Goal: Transaction & Acquisition: Purchase product/service

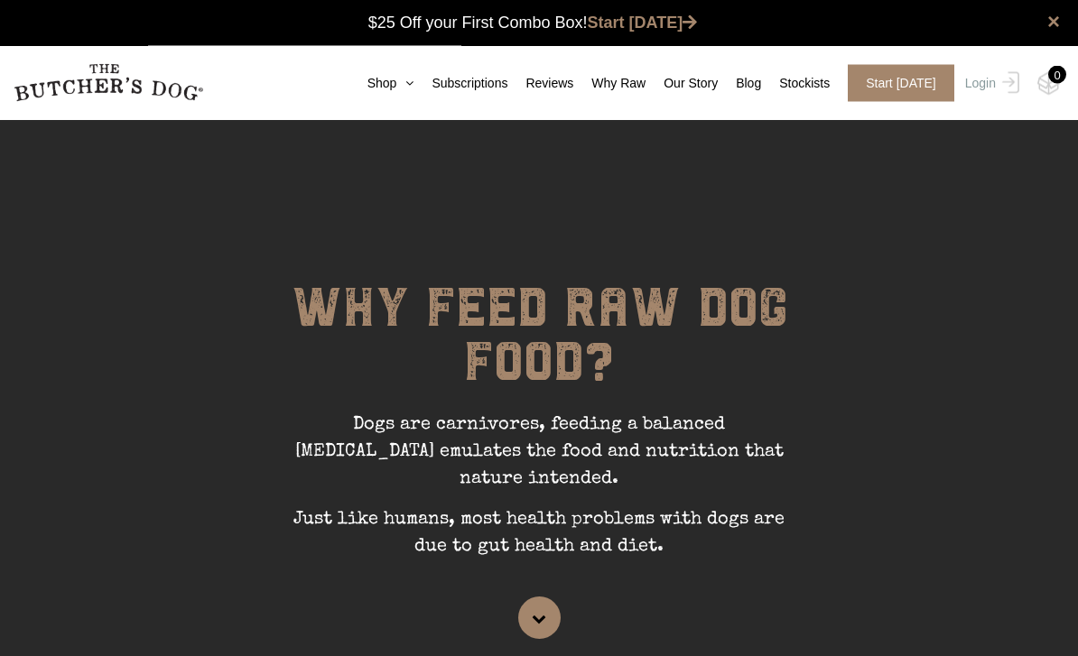
scroll to position [1, 0]
click at [382, 89] on link "Shop" at bounding box center [381, 83] width 65 height 19
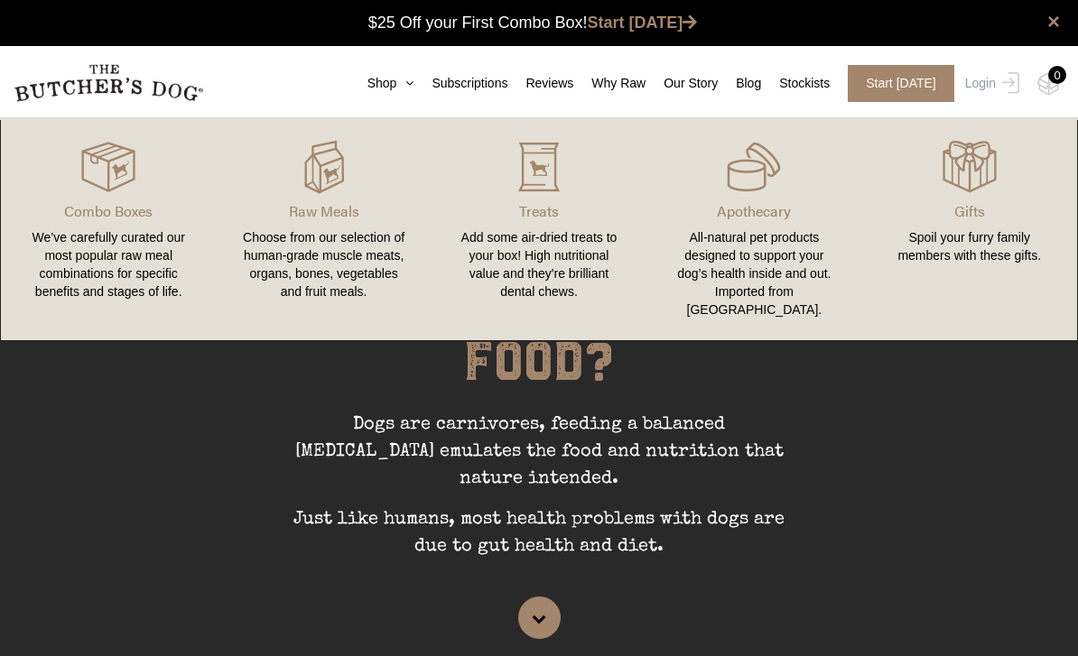
click at [313, 240] on div "Choose from our selection of human-grade muscle meats, organs, bones, vegetable…" at bounding box center [323, 264] width 172 height 72
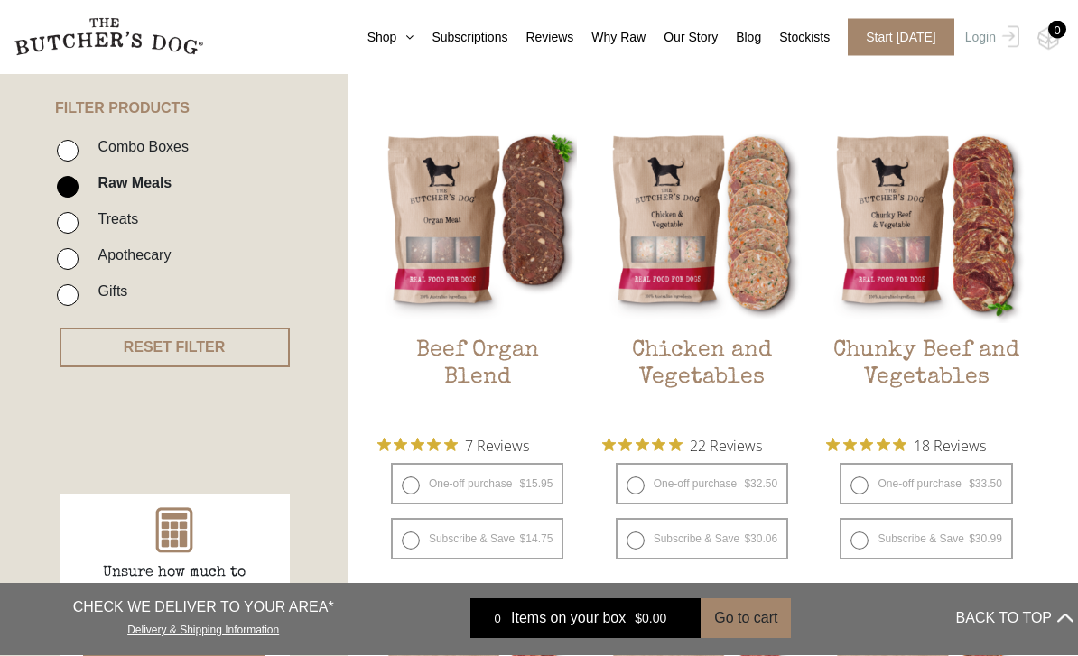
scroll to position [420, 0]
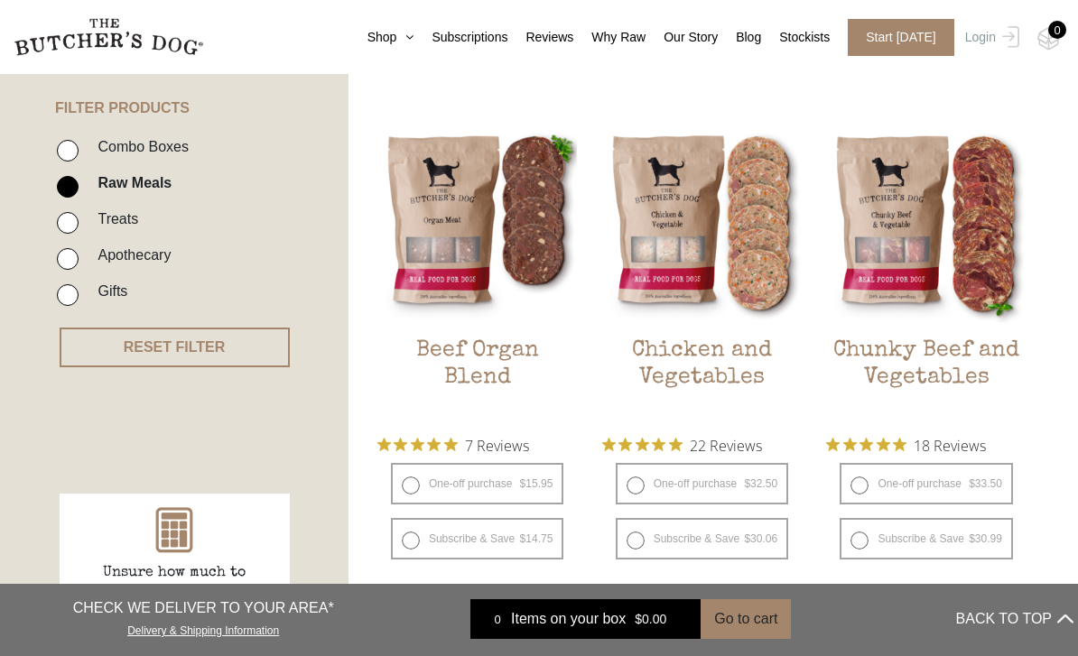
click at [637, 486] on label "One-off purchase $ 32.50 — or subscribe and save 7.5%" at bounding box center [702, 484] width 172 height 42
radio input "true"
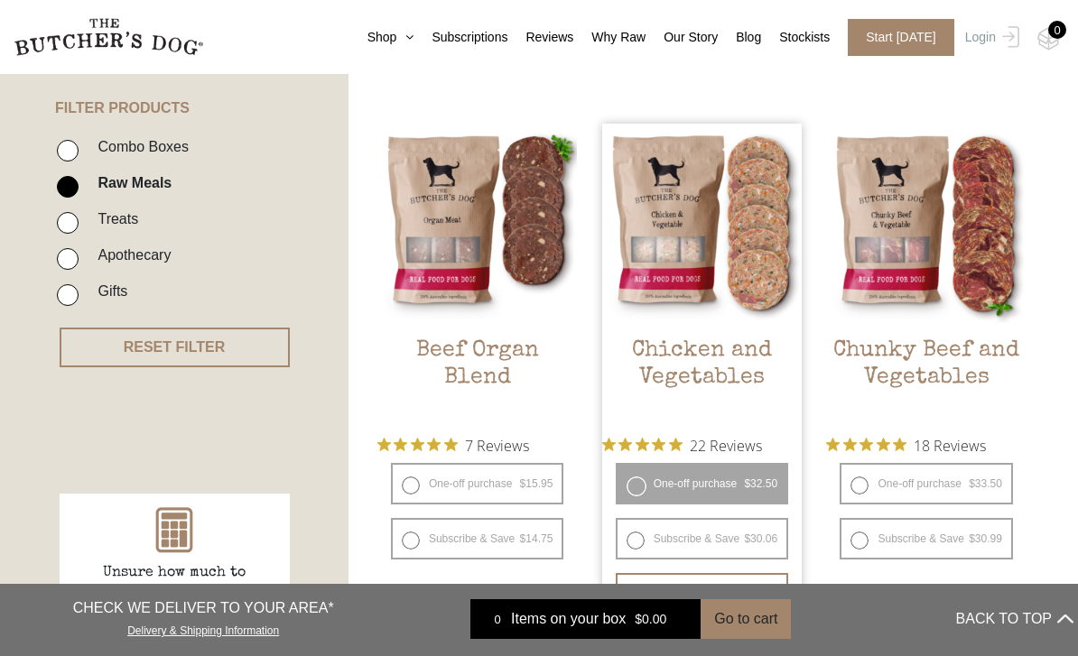
click at [660, 592] on button "Add item" at bounding box center [702, 591] width 172 height 36
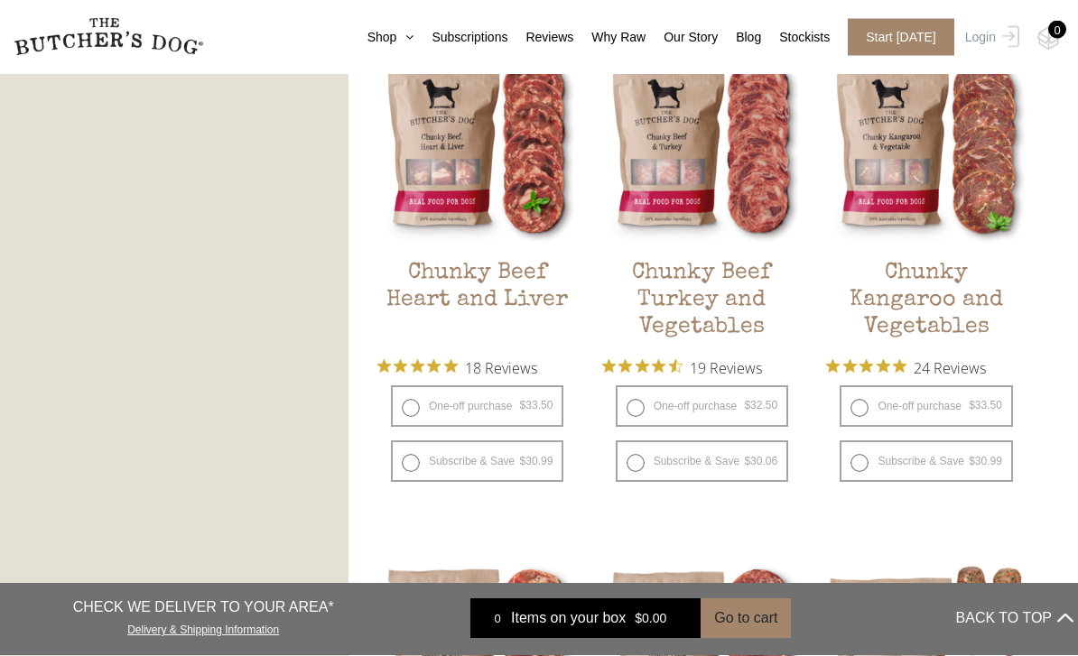
scroll to position [1044, 0]
click at [860, 415] on label "One-off purchase $ 33.50 — or subscribe and save 7.5%" at bounding box center [926, 408] width 172 height 42
radio input "true"
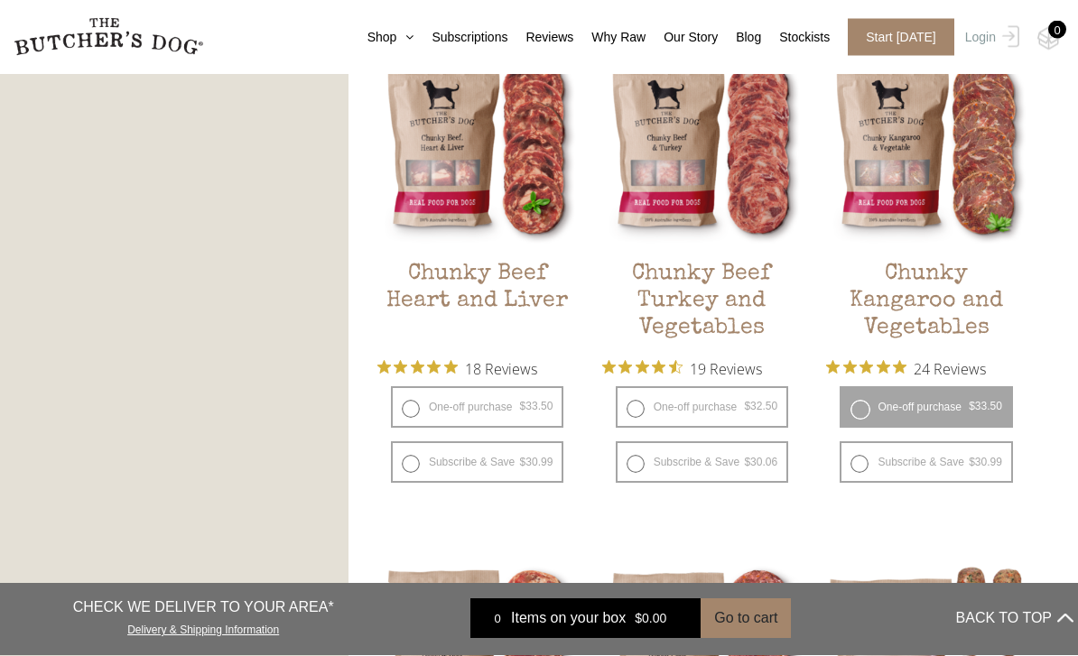
radio input "false"
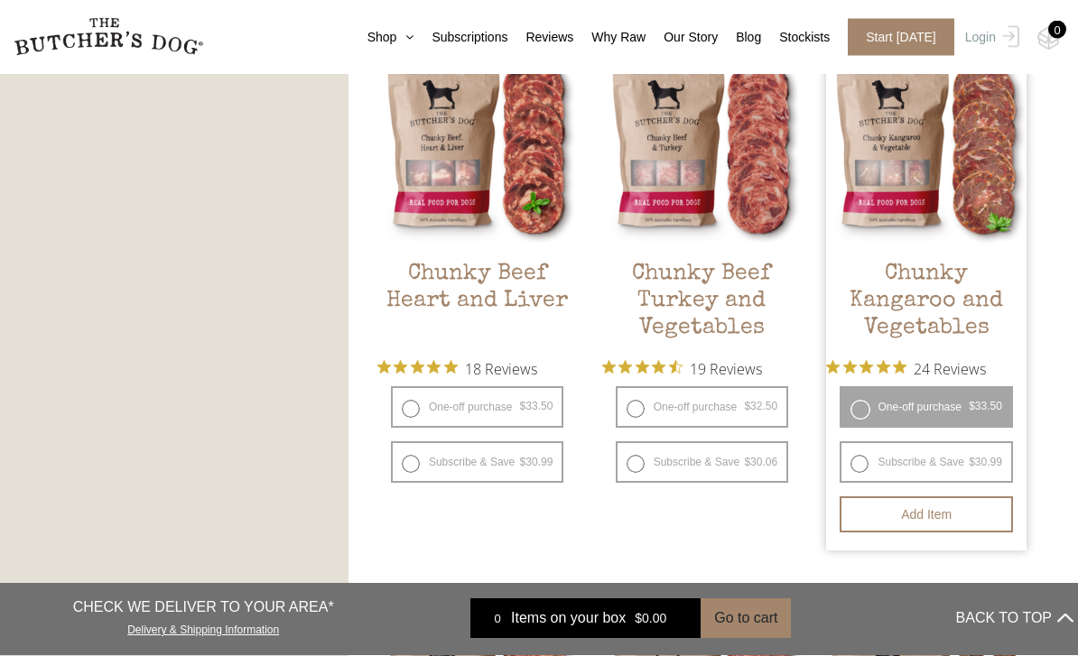
scroll to position [1045, 0]
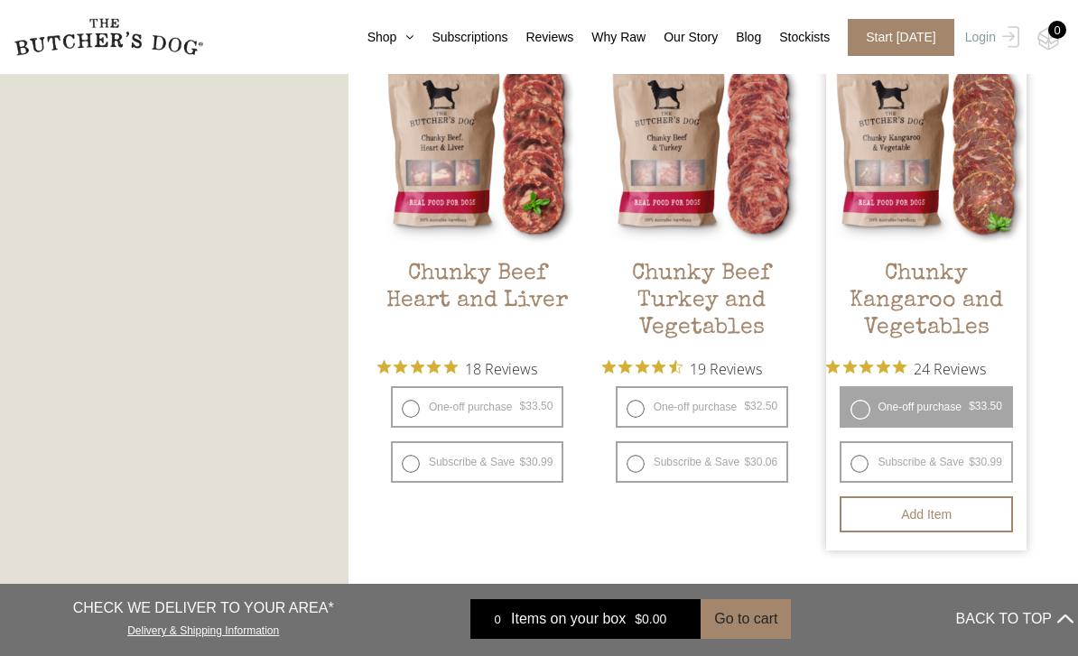
click at [910, 522] on button "Add item" at bounding box center [926, 515] width 172 height 36
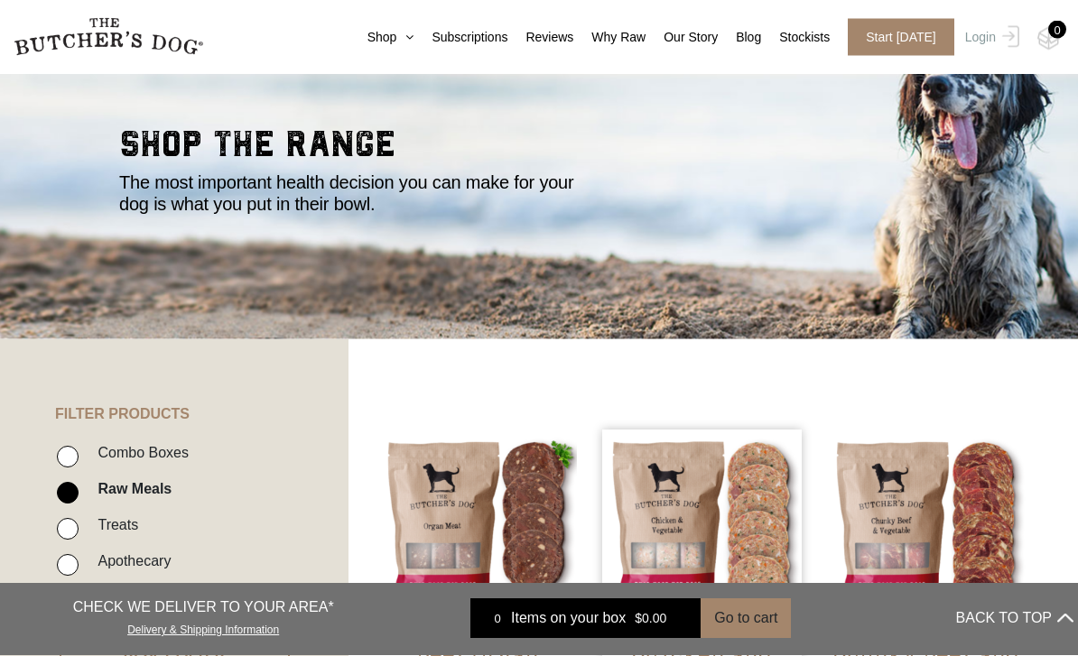
scroll to position [0, 0]
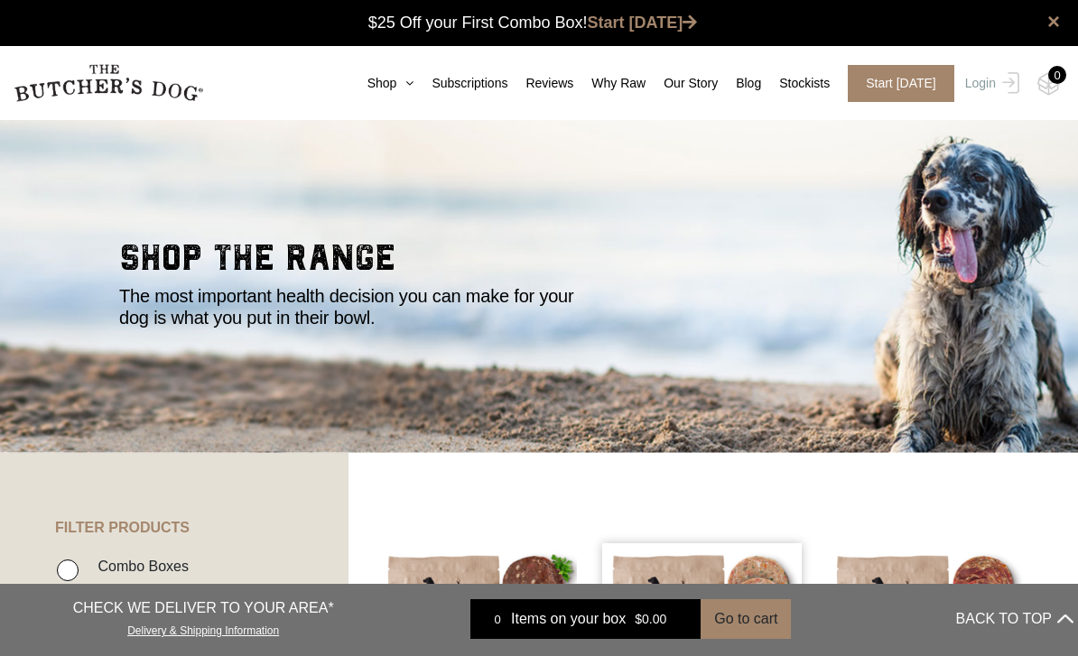
click at [0, 0] on img at bounding box center [0, 0] width 0 height 0
click at [1046, 74] on div at bounding box center [1048, 83] width 23 height 23
click at [0, 0] on img at bounding box center [0, 0] width 0 height 0
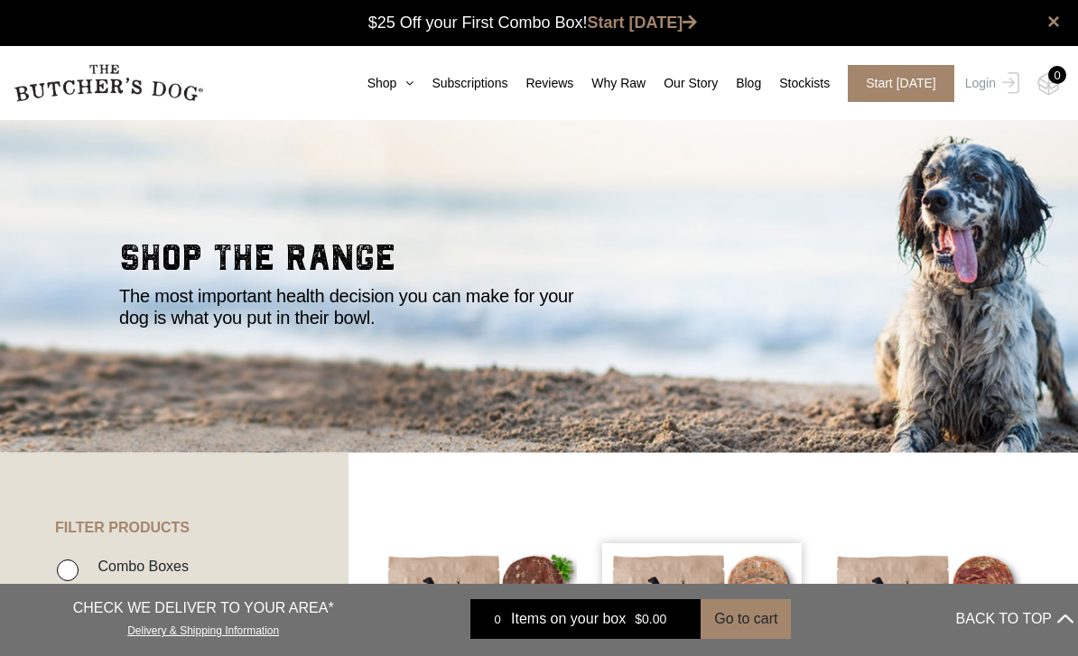
click at [0, 0] on img at bounding box center [0, 0] width 0 height 0
click at [972, 86] on link "Login" at bounding box center [990, 83] width 59 height 37
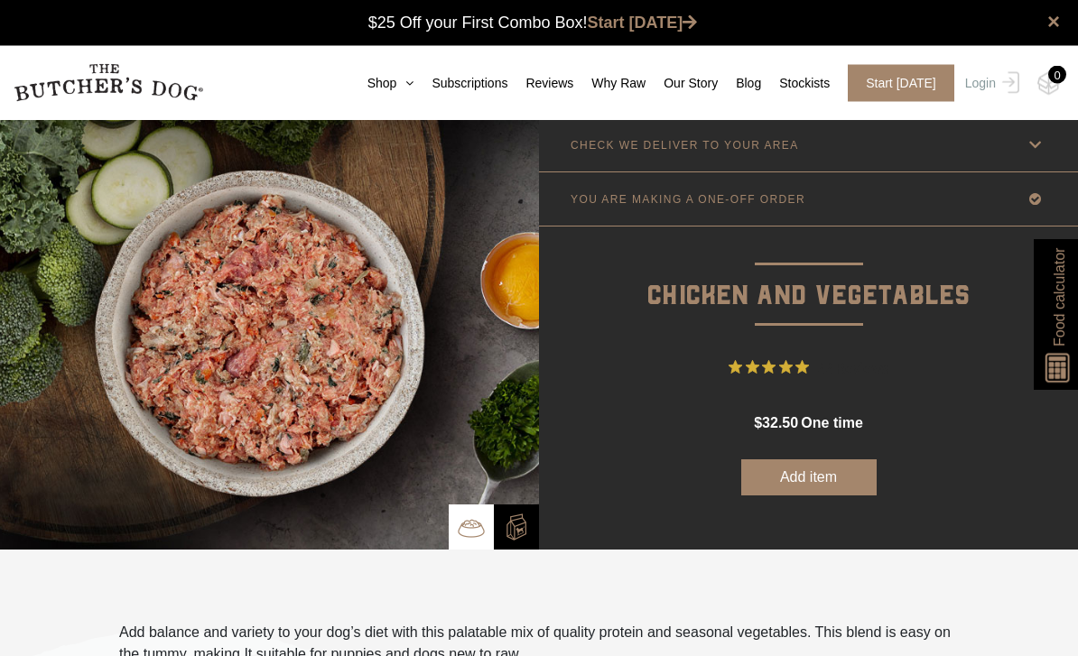
scroll to position [1, 0]
click at [799, 488] on button "Add item" at bounding box center [808, 478] width 135 height 36
click at [814, 483] on button "Add more" at bounding box center [808, 478] width 135 height 36
click at [801, 481] on button "Add more" at bounding box center [808, 478] width 135 height 36
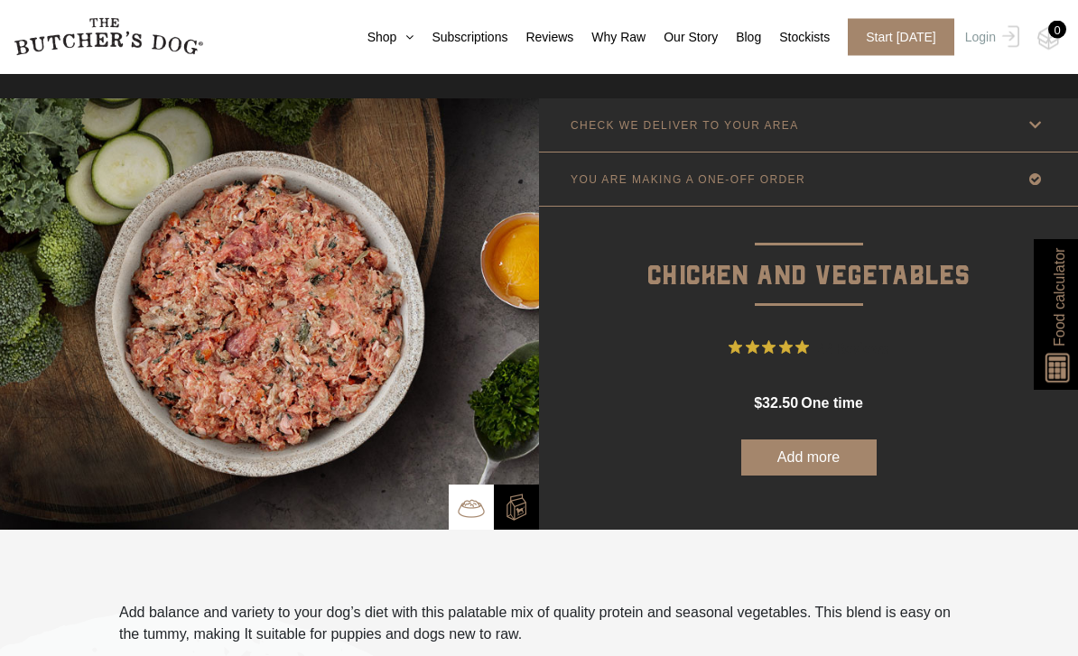
scroll to position [0, 0]
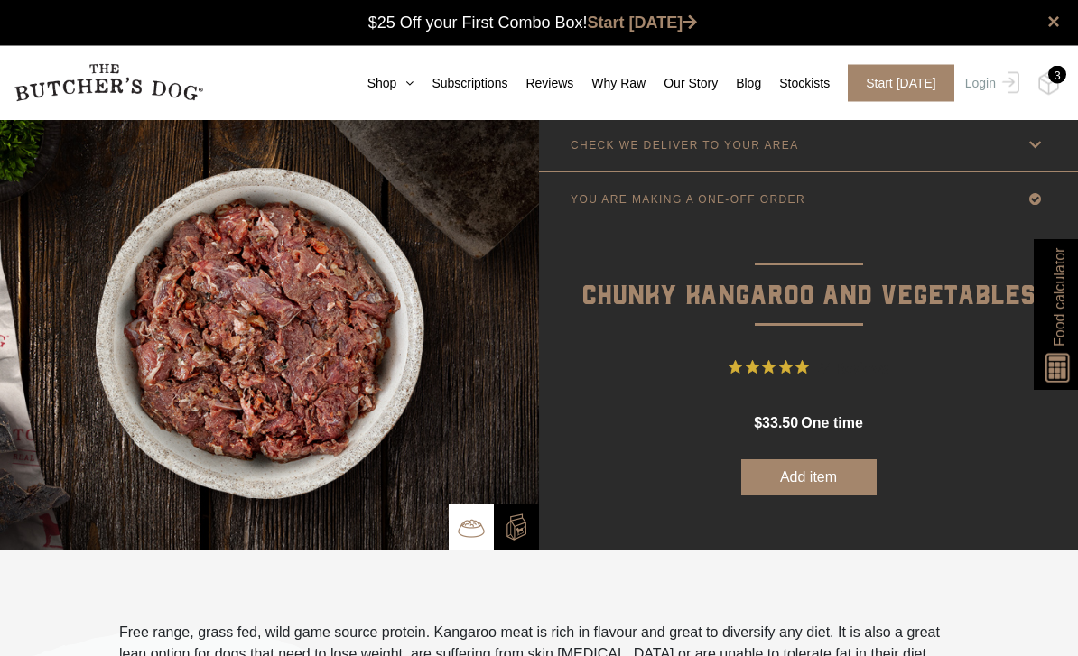
click at [801, 485] on button "Add item" at bounding box center [808, 478] width 135 height 36
click at [796, 479] on button "Add more" at bounding box center [808, 478] width 135 height 36
click at [799, 480] on button "Add more" at bounding box center [808, 478] width 135 height 36
click at [804, 489] on button "Add more" at bounding box center [808, 478] width 135 height 36
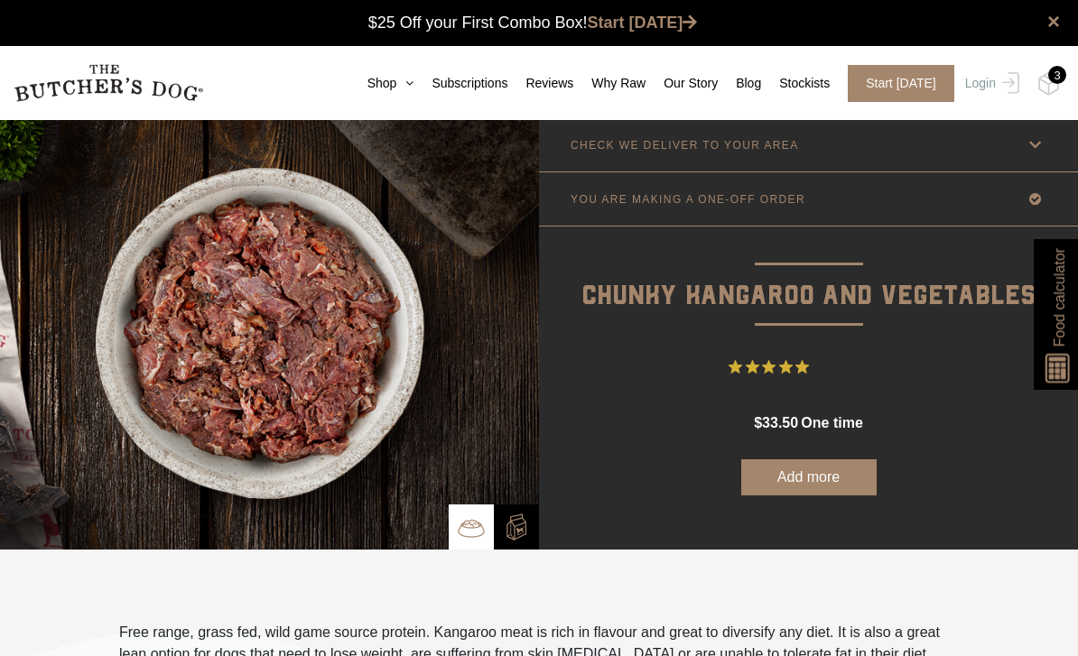
click at [797, 481] on button "Add more" at bounding box center [808, 478] width 135 height 36
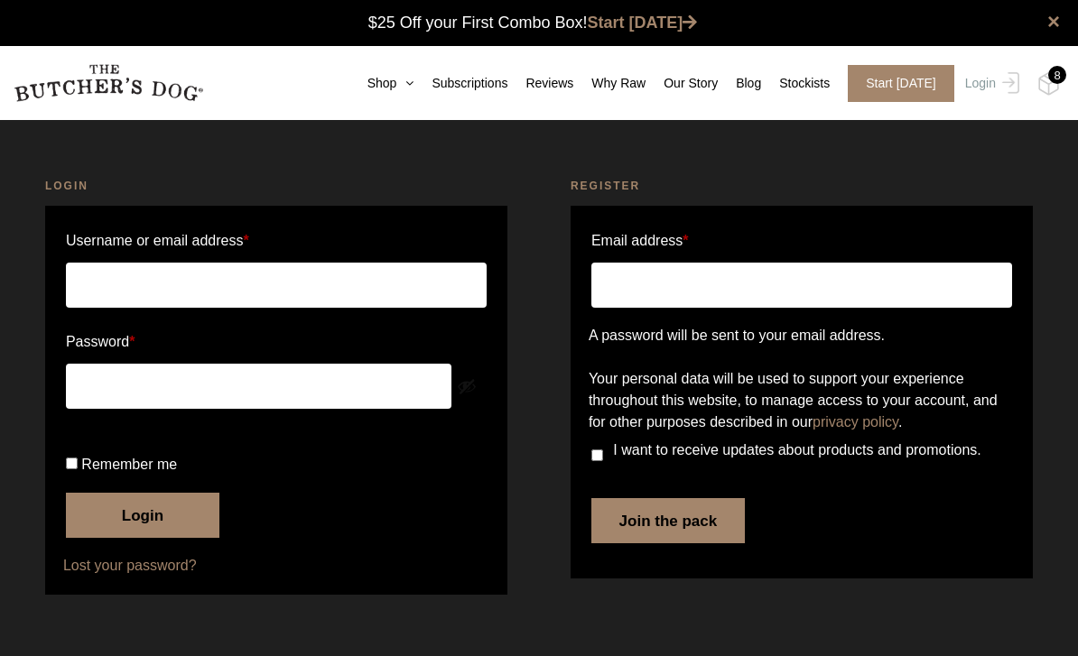
scroll to position [1, 0]
click at [126, 282] on input "Username or email address *" at bounding box center [276, 285] width 421 height 45
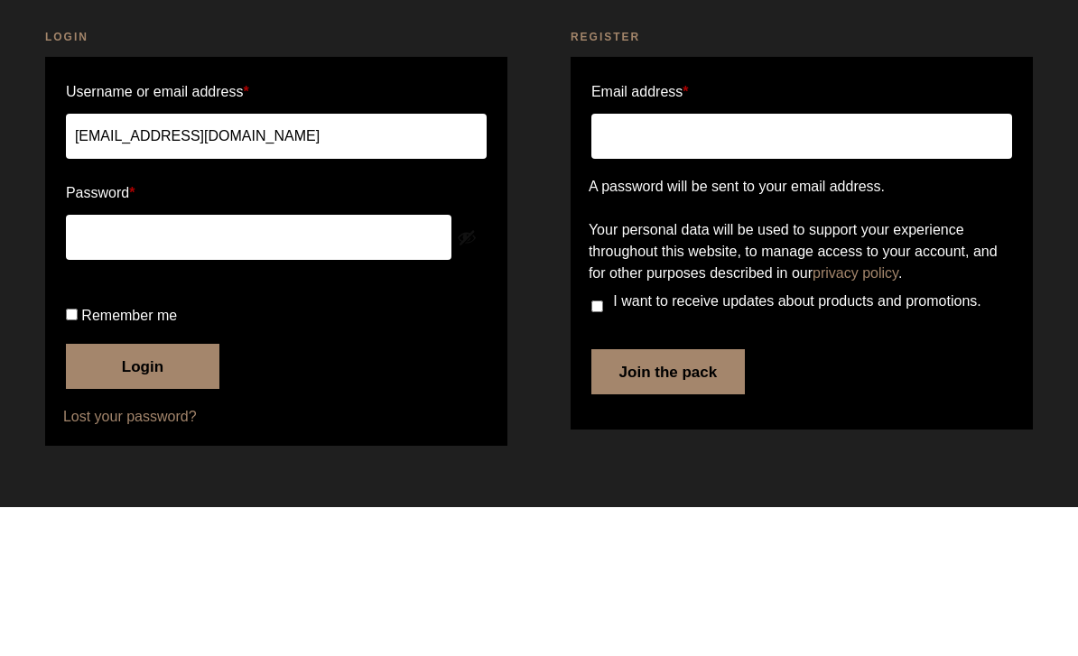
type input "spinoz2010@hotmail.com"
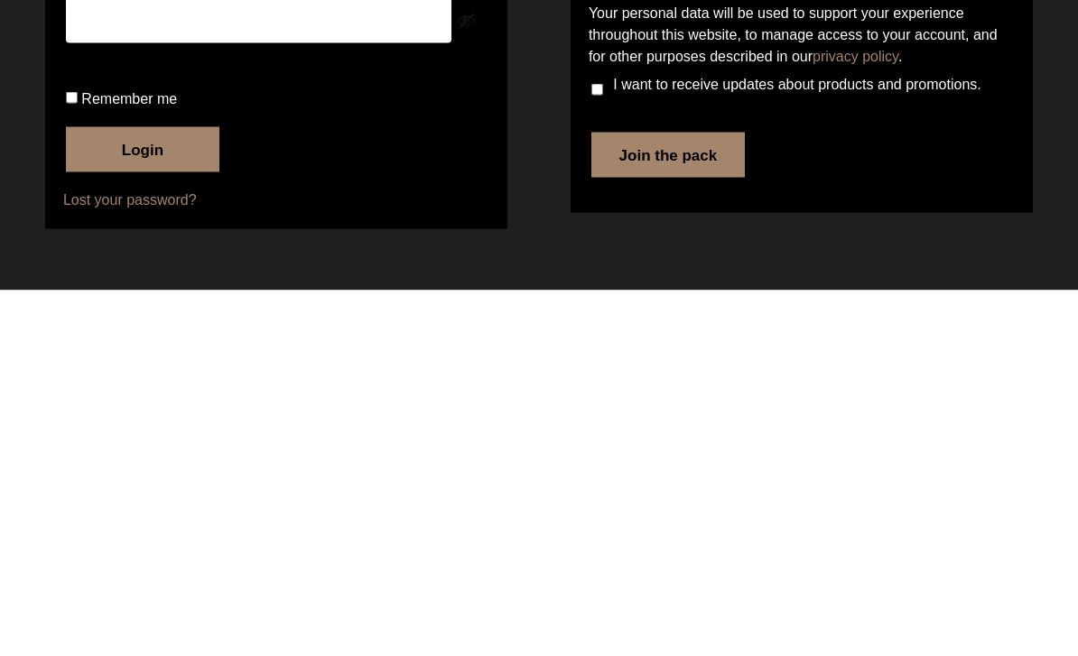
click at [151, 493] on button "Login" at bounding box center [142, 515] width 153 height 45
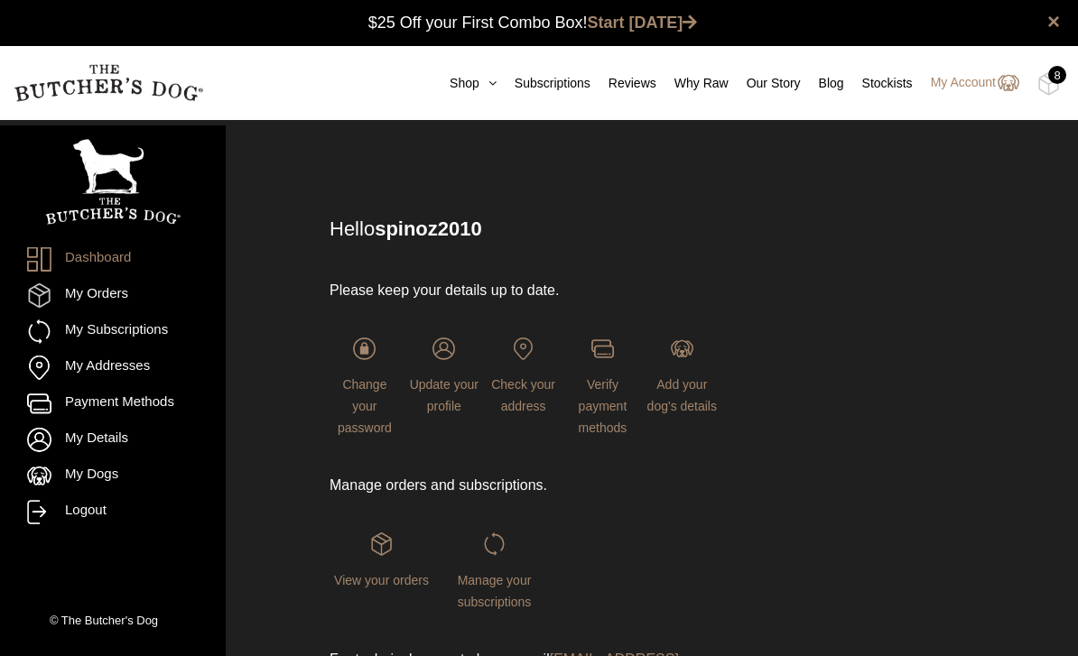
scroll to position [1, 0]
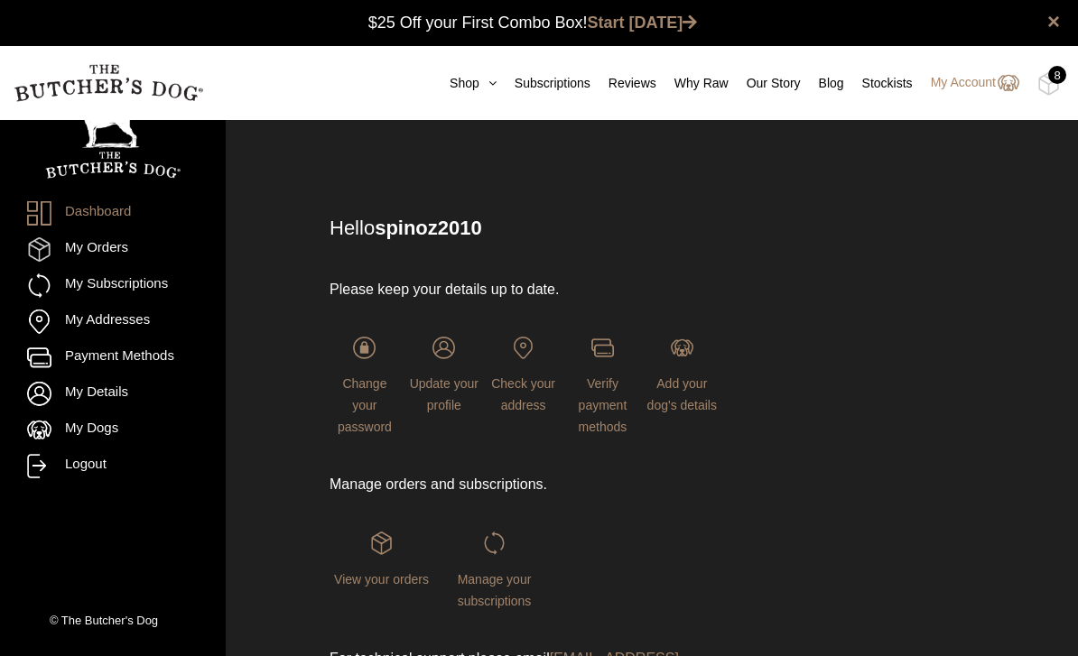
click at [459, 86] on link "Shop" at bounding box center [464, 83] width 65 height 19
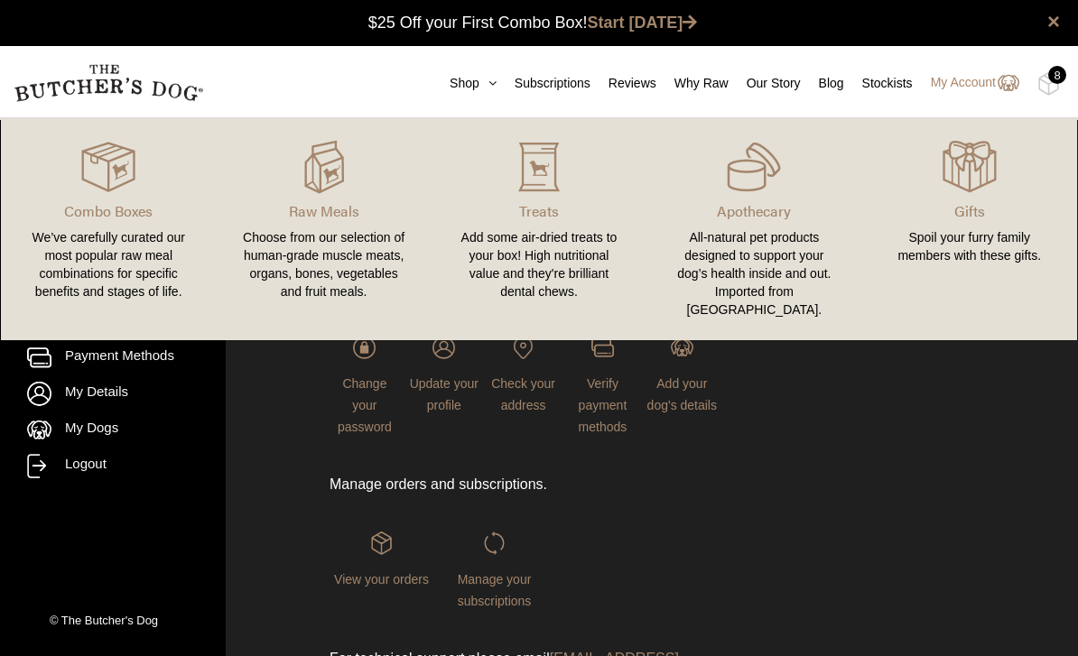
click at [0, 0] on img at bounding box center [0, 0] width 0 height 0
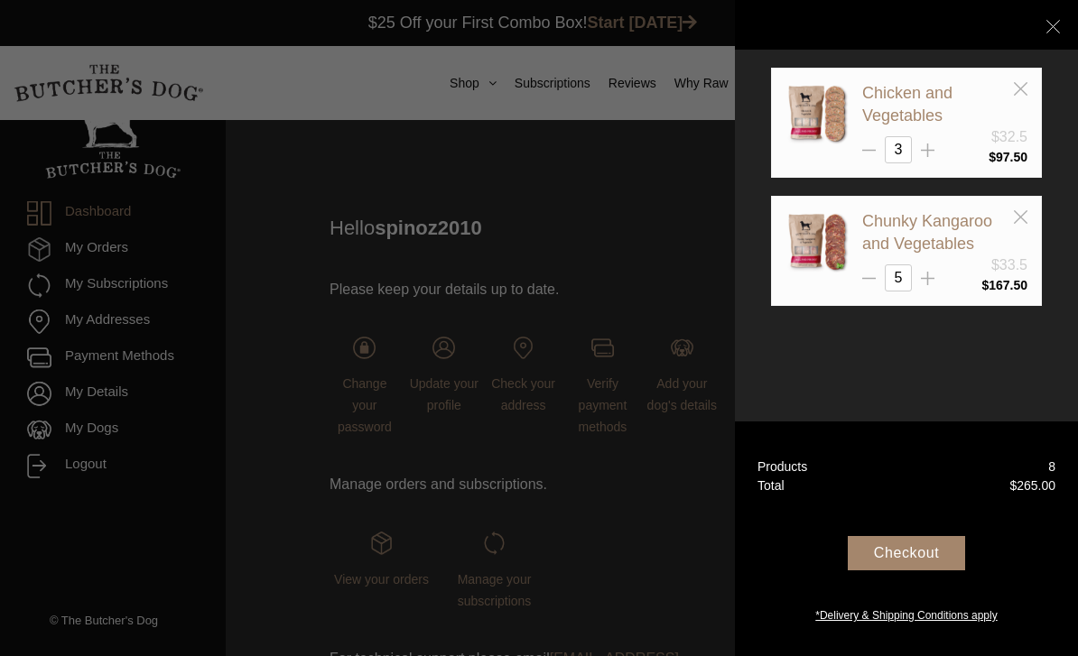
click at [922, 272] on icon at bounding box center [928, 279] width 14 height 14
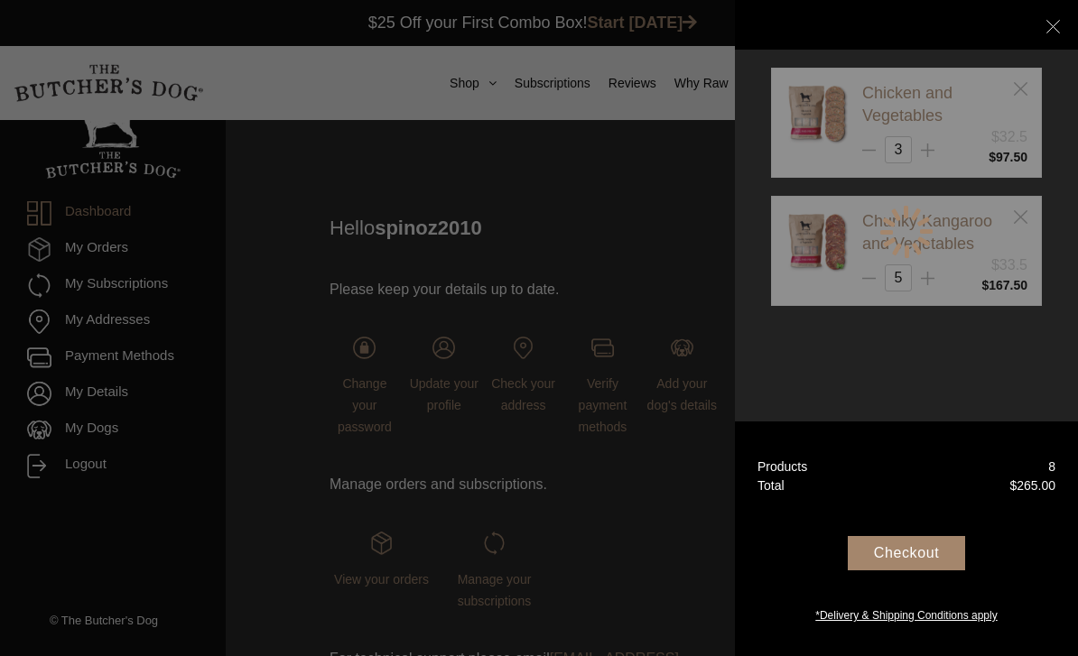
type input "6"
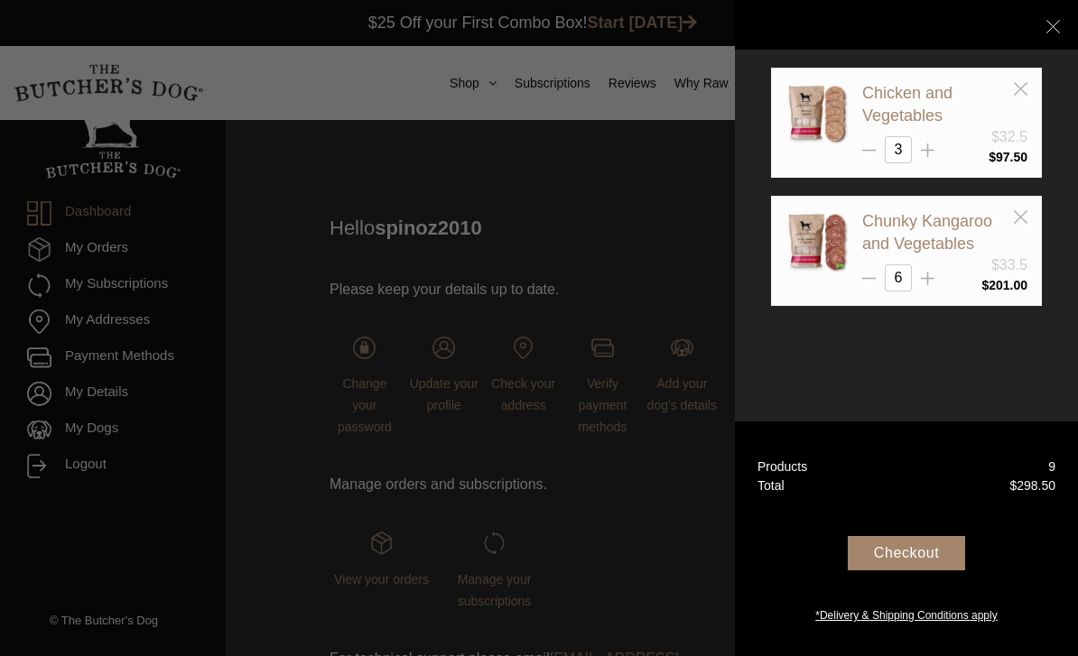
click at [1043, 28] on div "Your Box" at bounding box center [906, 25] width 343 height 50
click at [1056, 26] on icon at bounding box center [1053, 27] width 14 height 14
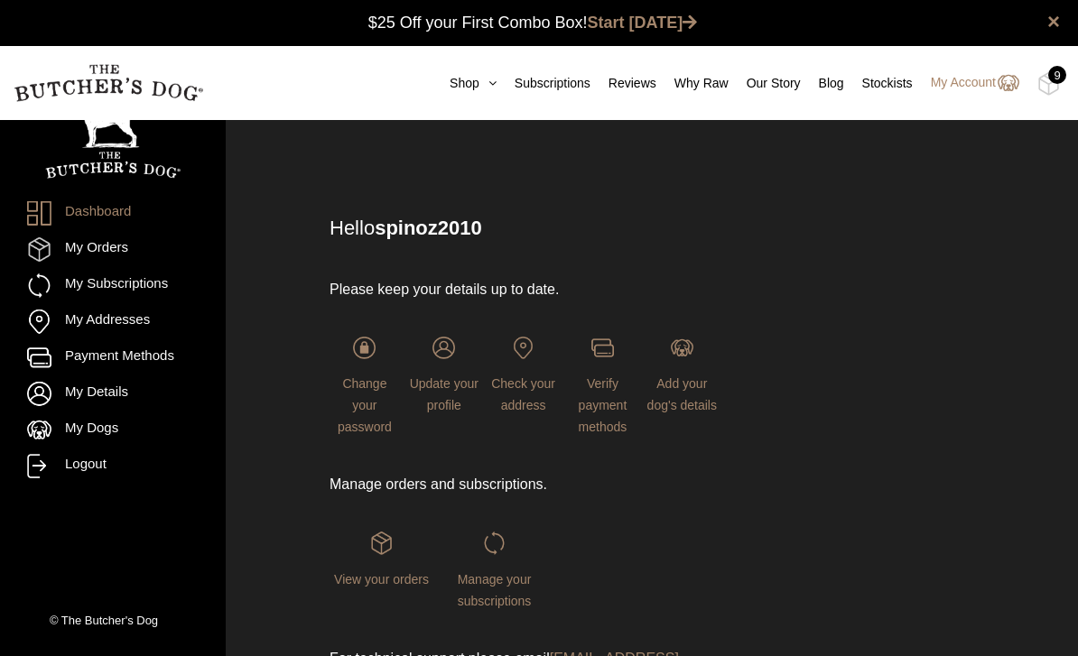
click at [452, 89] on link "Shop" at bounding box center [464, 83] width 65 height 19
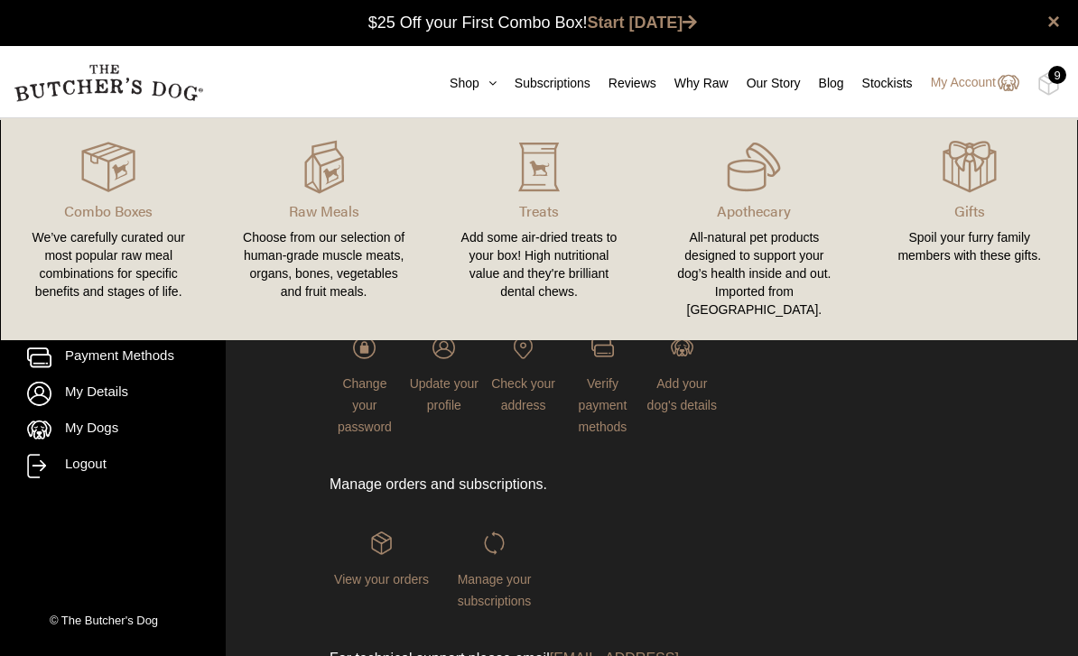
click at [309, 228] on link "Raw Meals Choose from our selection of human-grade muscle meats, organs, bones,…" at bounding box center [323, 229] width 215 height 186
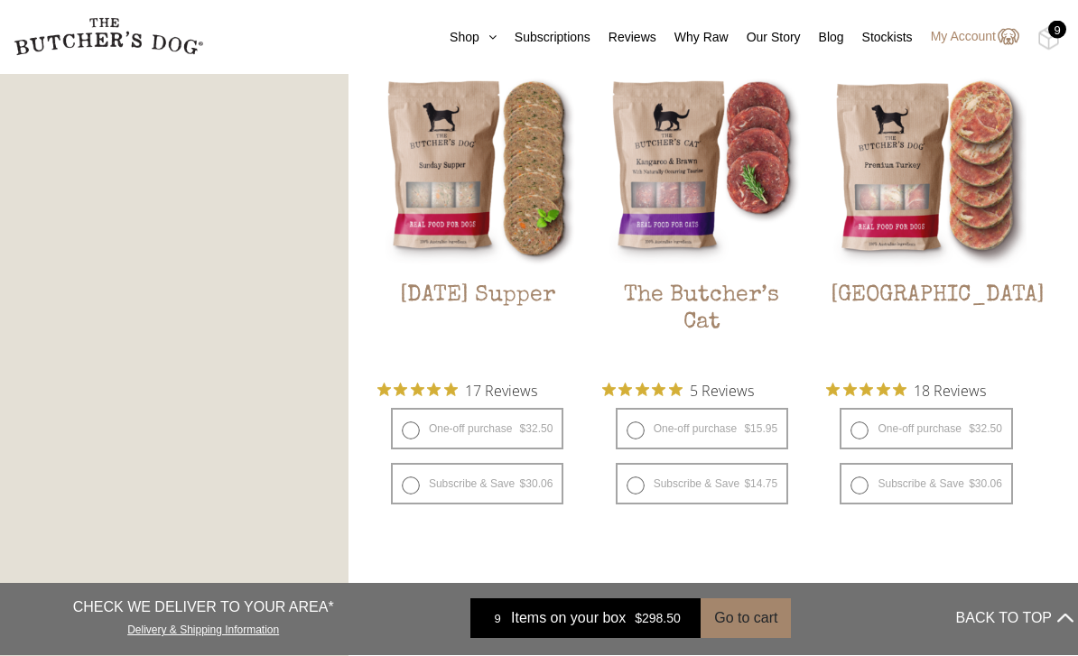
scroll to position [2011, 0]
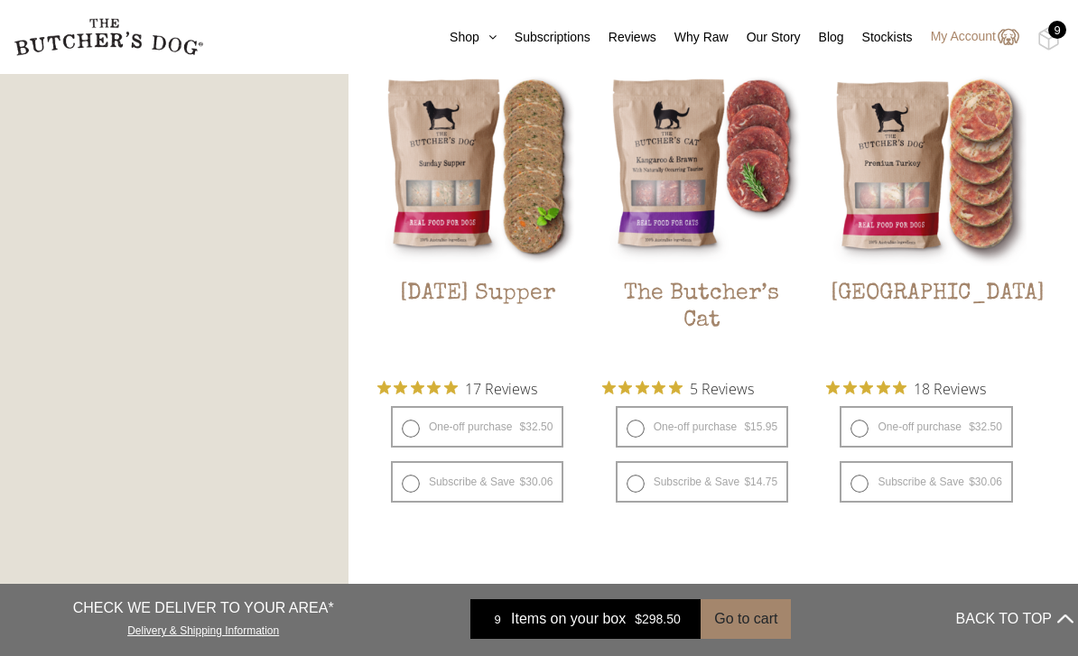
click at [405, 427] on label "One-off purchase $ 32.50 — or subscribe and save 7.5%" at bounding box center [477, 427] width 172 height 42
radio input "true"
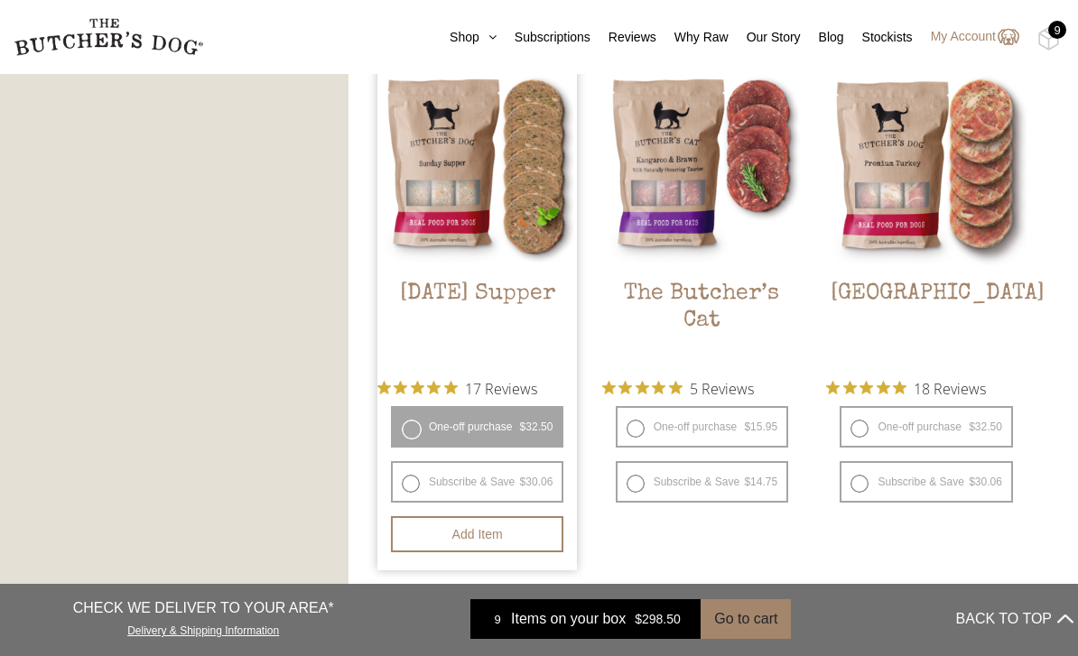
click at [456, 530] on button "Add item" at bounding box center [477, 534] width 172 height 36
click at [469, 542] on button "Add more" at bounding box center [477, 534] width 172 height 36
click at [463, 536] on button "Add more" at bounding box center [477, 534] width 172 height 36
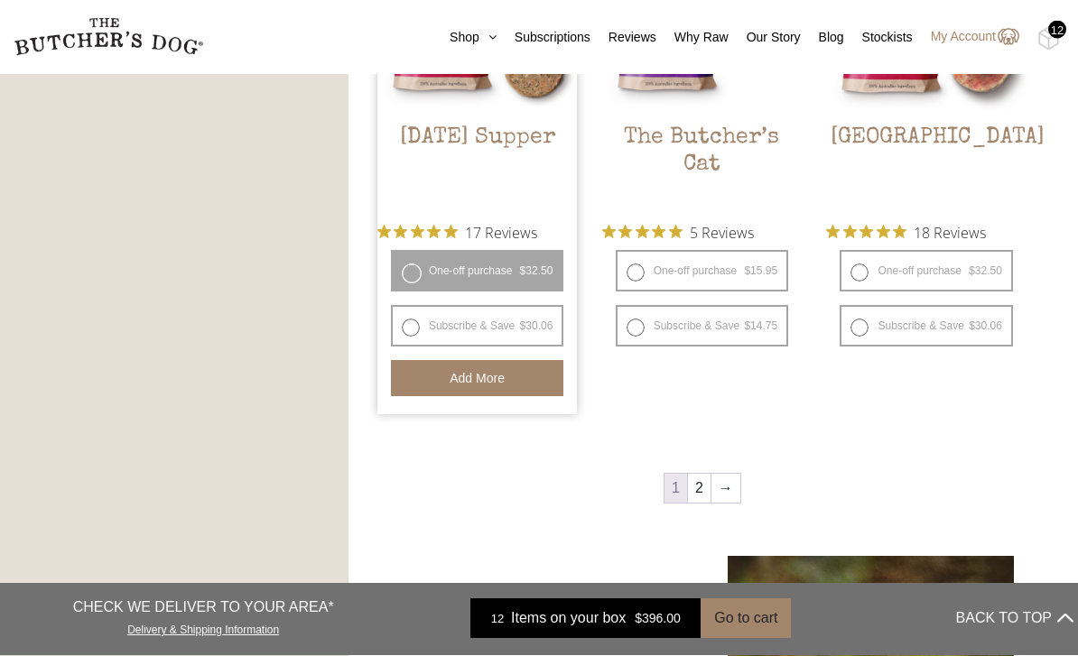
scroll to position [2167, 0]
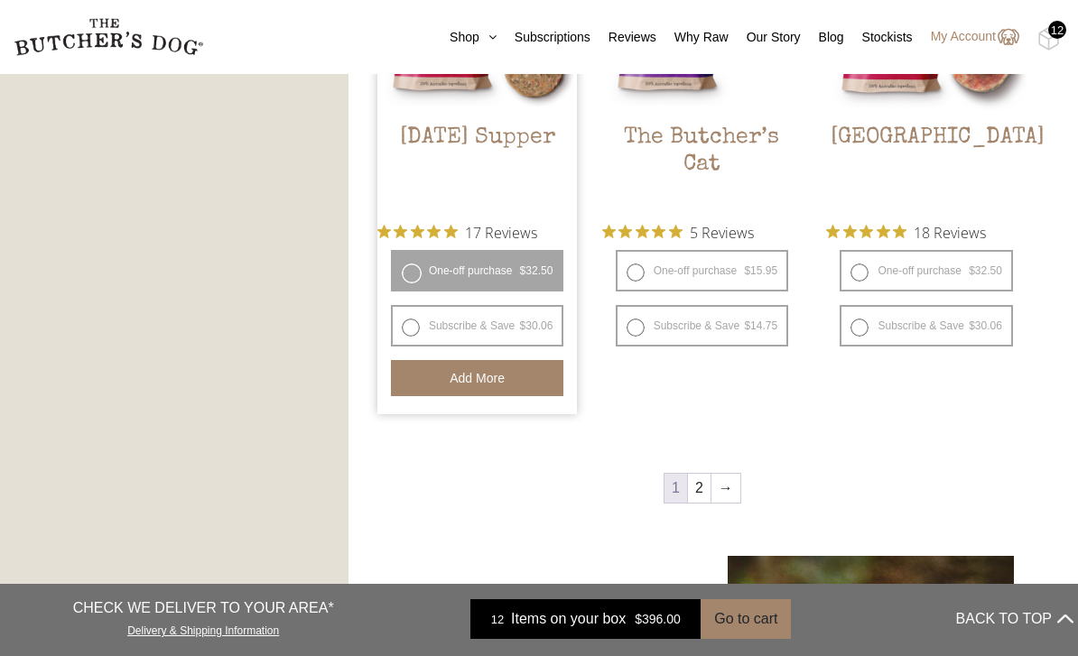
click at [699, 491] on link "2" at bounding box center [699, 488] width 23 height 29
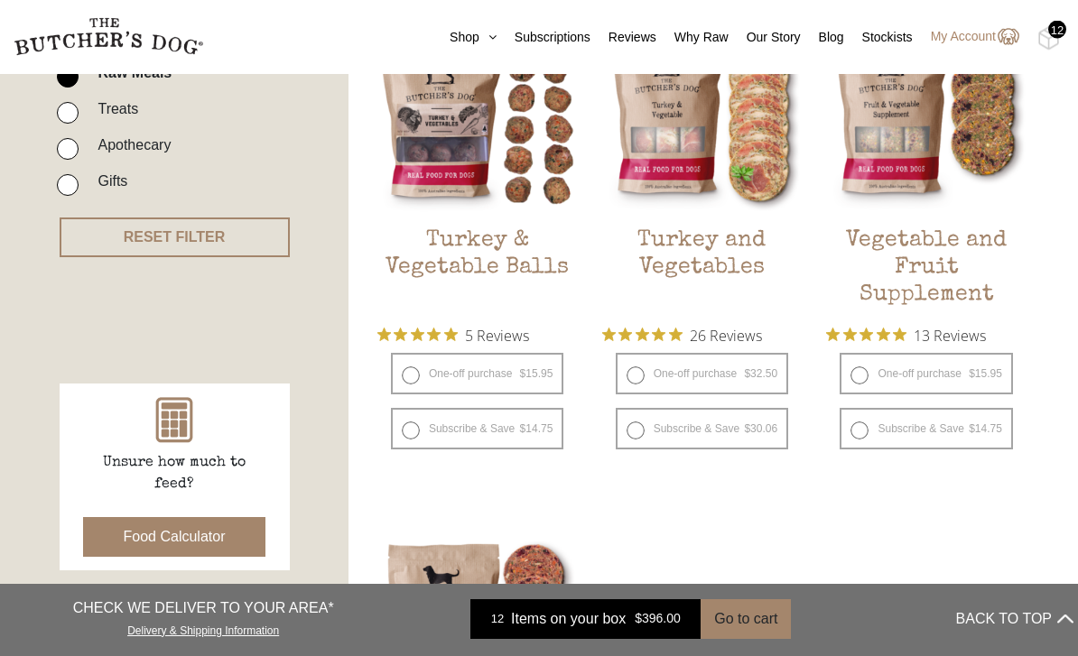
scroll to position [530, 0]
click at [628, 382] on label "One-off purchase $ 32.50 — or subscribe and save 7.5%" at bounding box center [702, 374] width 172 height 42
radio input "true"
click at [0, 0] on button "Add item" at bounding box center [0, 0] width 0 height 0
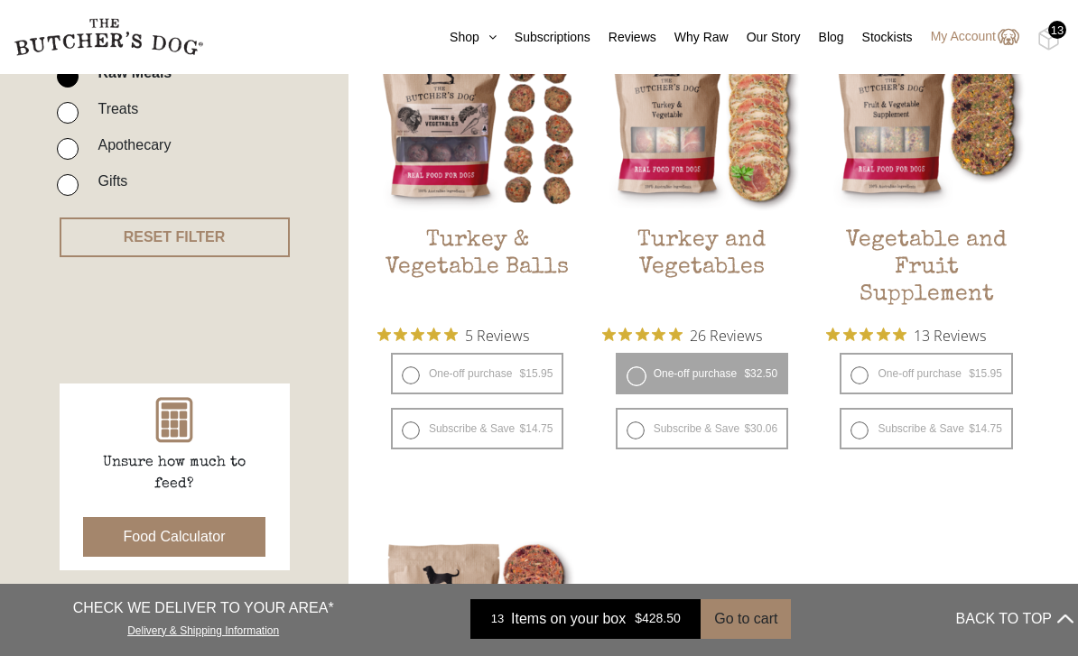
click at [0, 0] on button "Add more" at bounding box center [0, 0] width 0 height 0
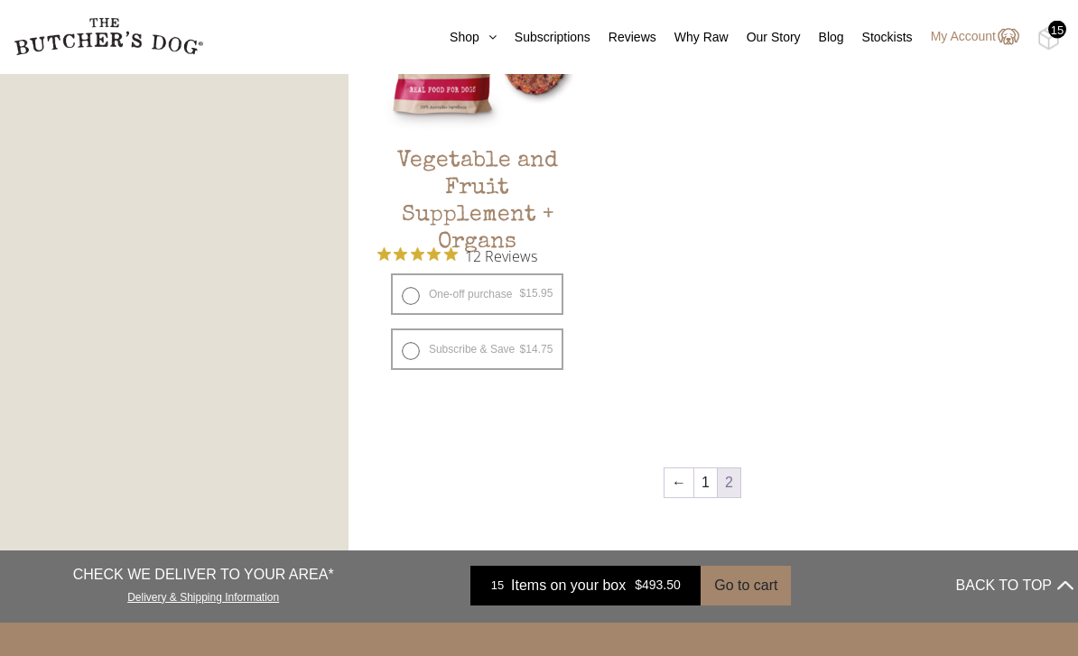
scroll to position [1129, 0]
click at [700, 480] on link "1" at bounding box center [705, 483] width 23 height 29
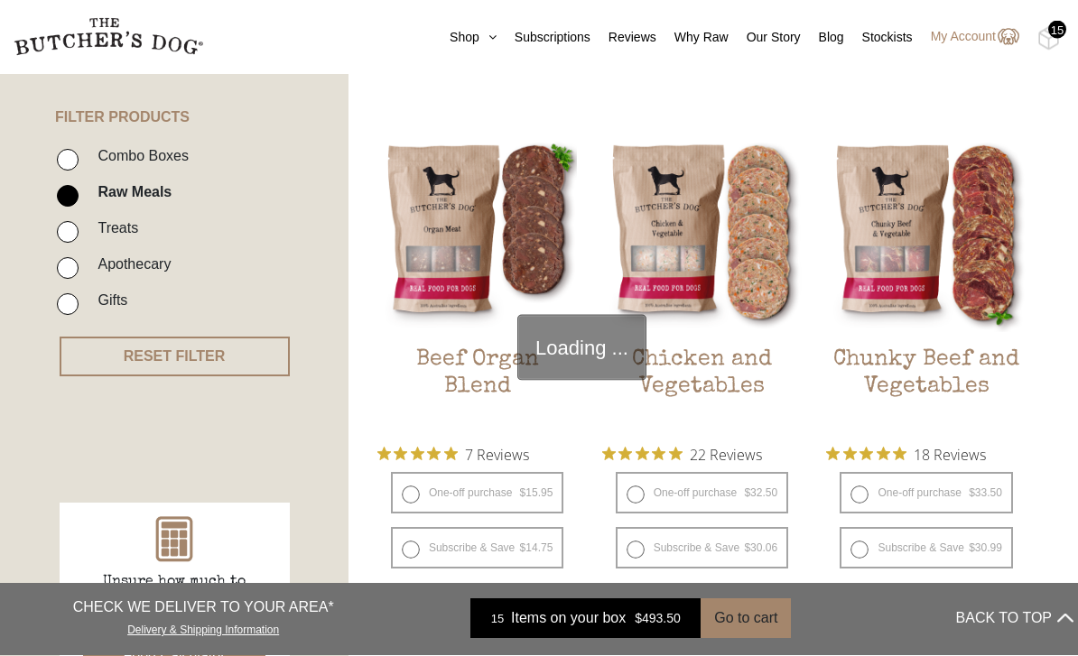
scroll to position [408, 0]
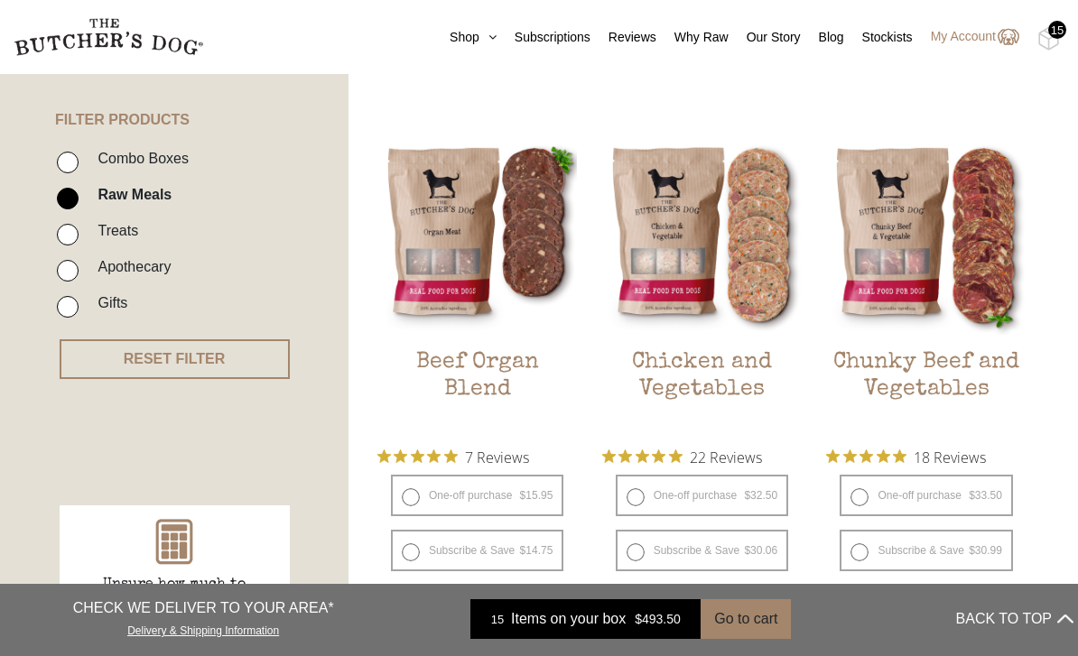
click at [629, 500] on label "One-off purchase $ 32.50 — or subscribe and save 7.5%" at bounding box center [702, 496] width 172 height 42
radio input "true"
click at [0, 0] on button "Add more" at bounding box center [0, 0] width 0 height 0
click at [1032, 27] on nav "0 Shop Combo Boxes Treats" at bounding box center [539, 37] width 1078 height 74
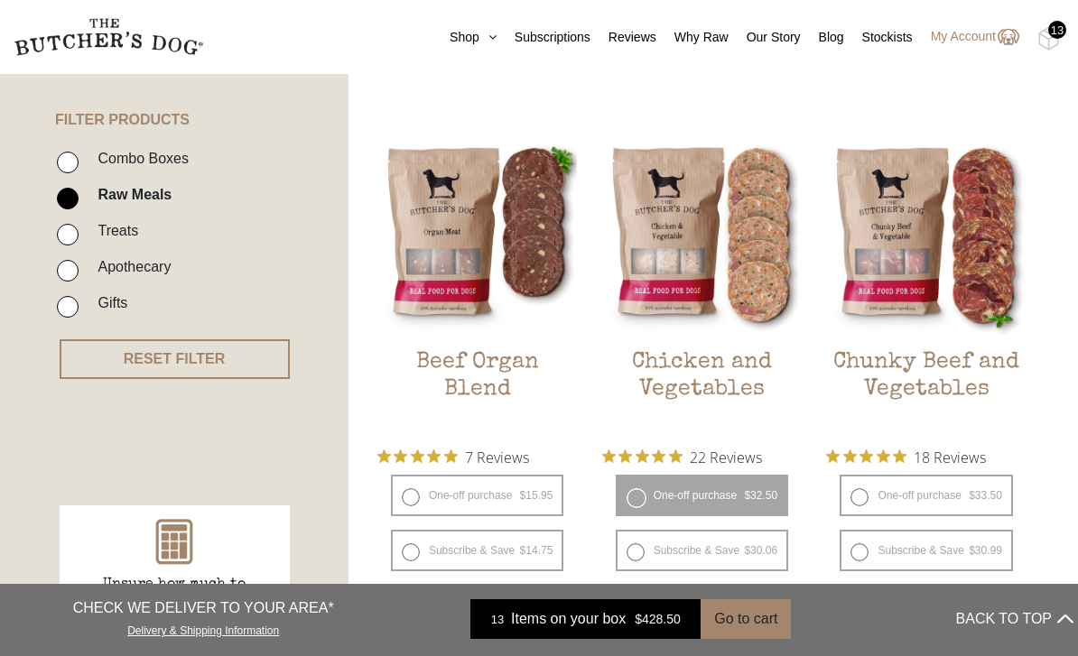
click at [1046, 26] on nav "0 Shop Combo Boxes Treats" at bounding box center [539, 37] width 1078 height 74
click at [0, 0] on img at bounding box center [0, 0] width 0 height 0
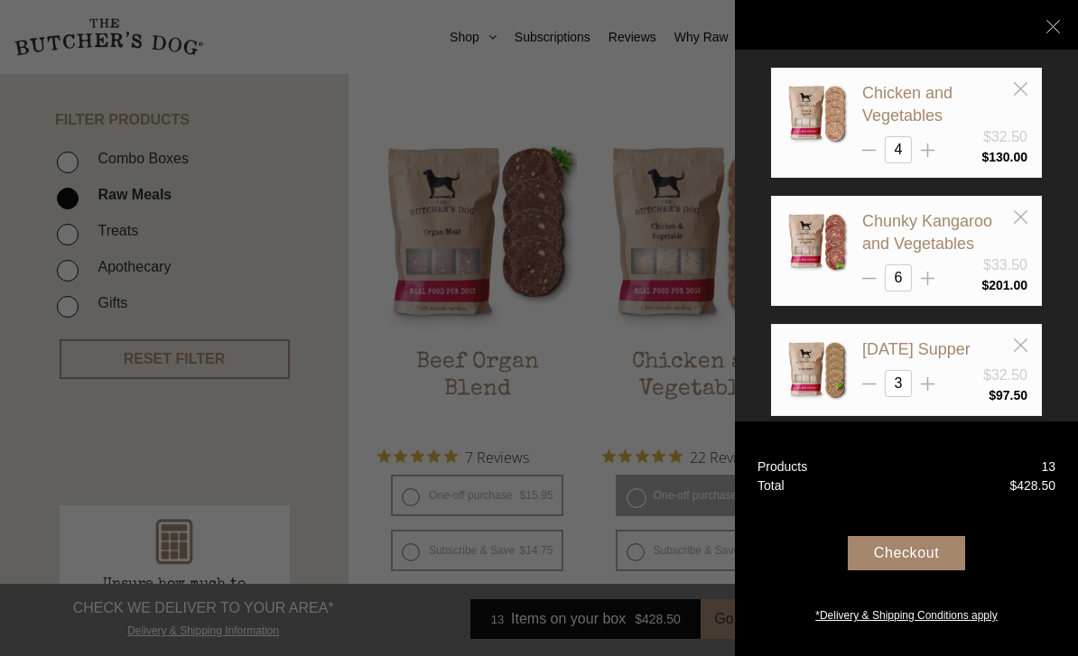
click at [573, 621] on div at bounding box center [539, 328] width 1078 height 656
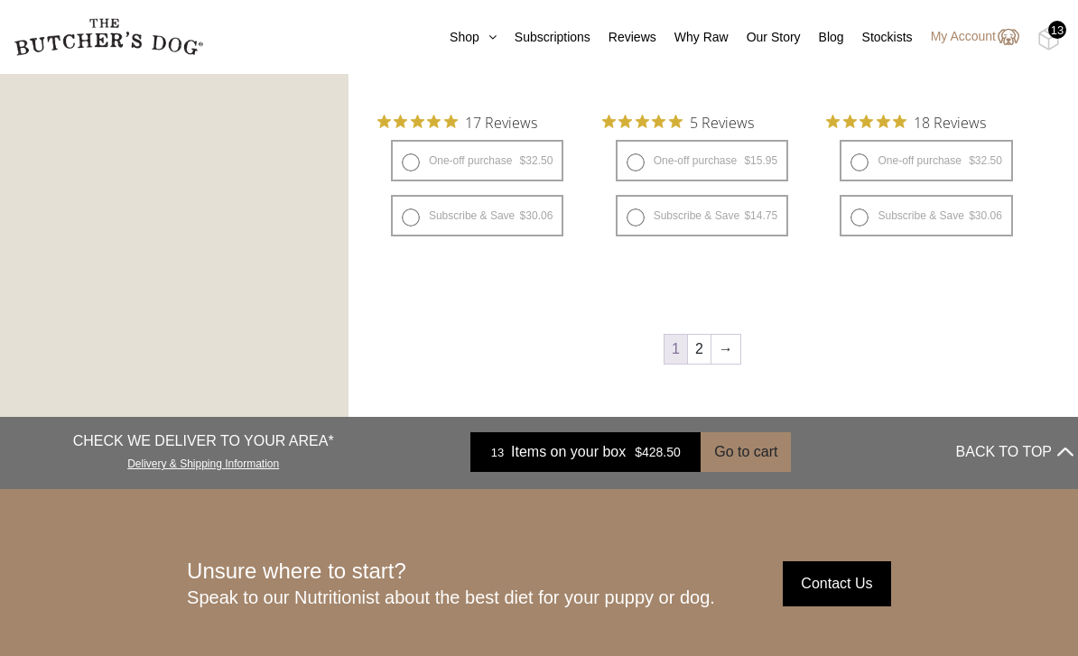
scroll to position [2301, 0]
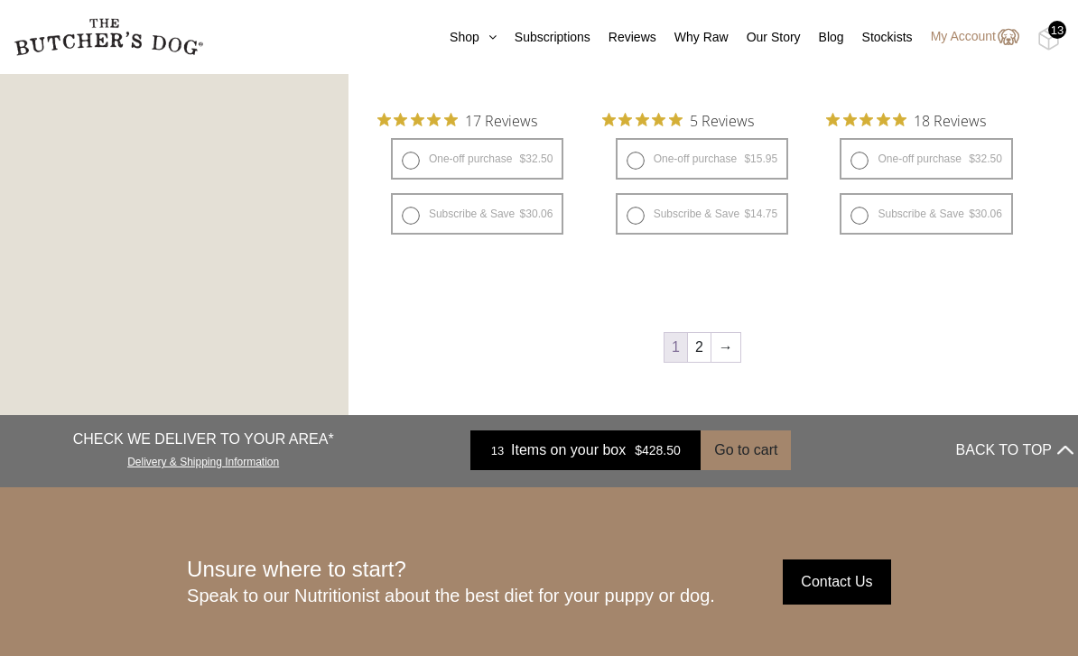
click at [710, 349] on link "2" at bounding box center [699, 347] width 23 height 29
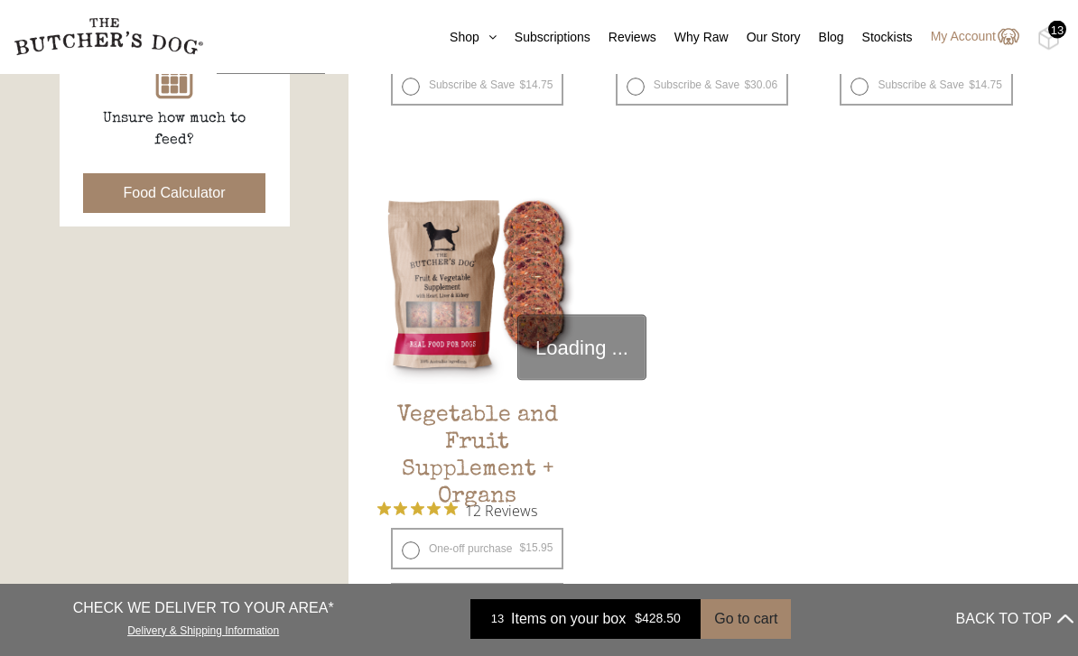
scroll to position [408, 0]
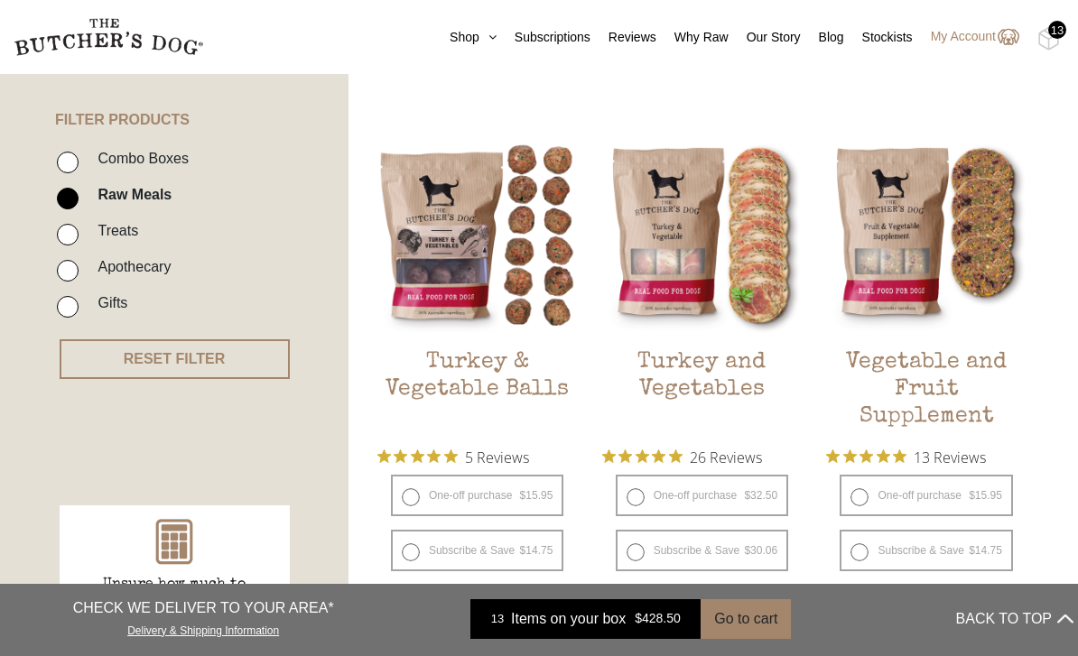
click at [0, 0] on button "Add item" at bounding box center [0, 0] width 0 height 0
click at [0, 0] on button "Add more" at bounding box center [0, 0] width 0 height 0
click at [743, 639] on button "Go to cart" at bounding box center [746, 620] width 90 height 40
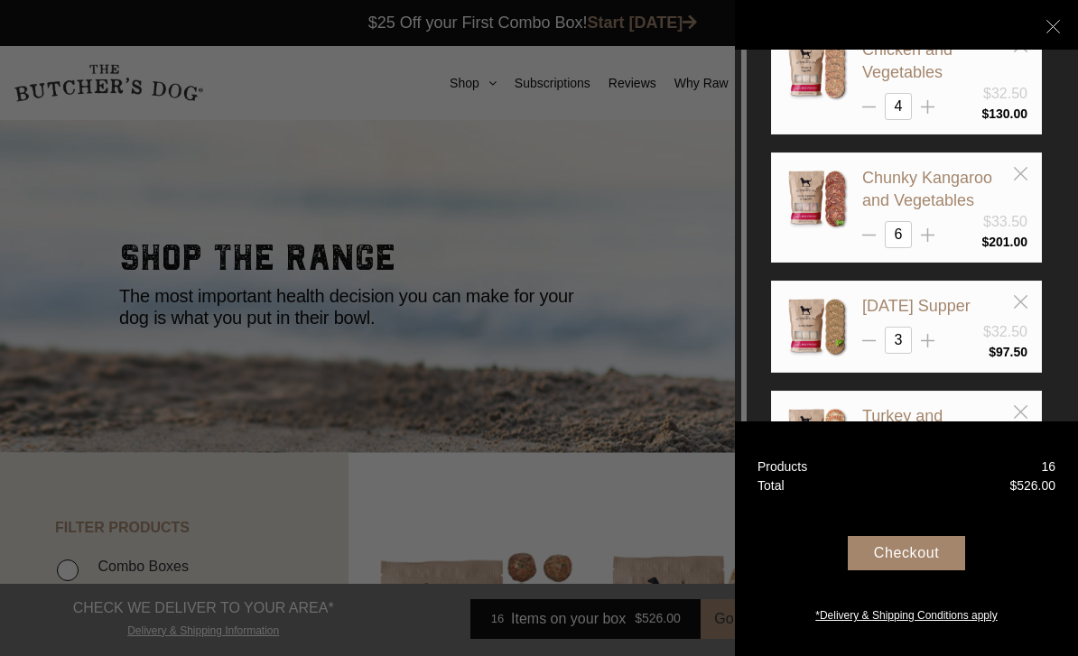
scroll to position [40, 0]
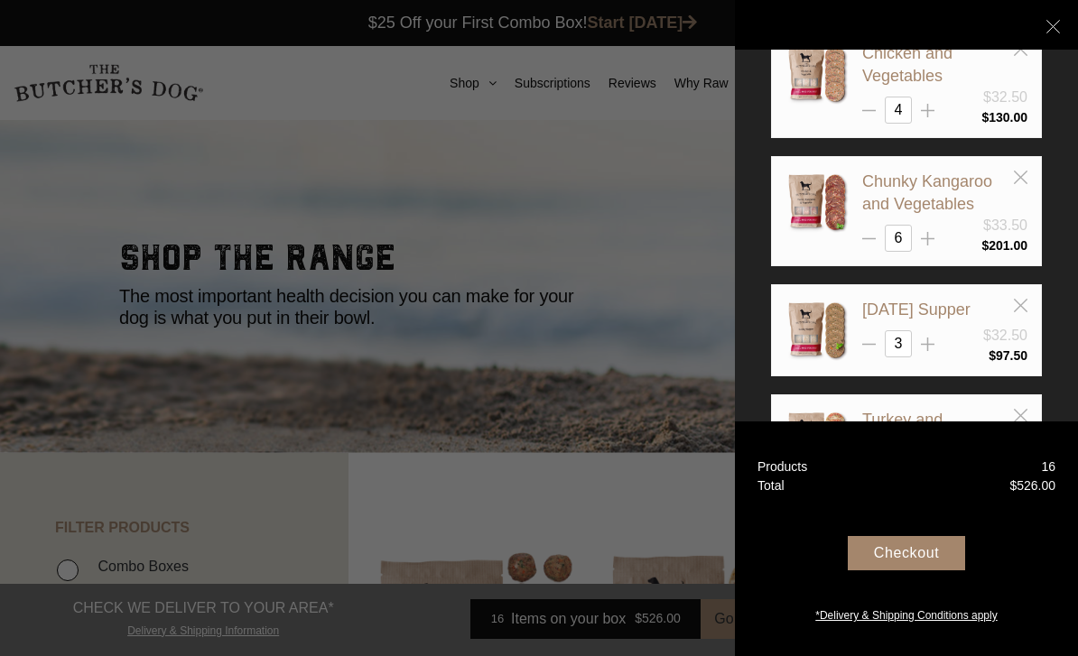
click at [895, 571] on div "Checkout" at bounding box center [906, 553] width 117 height 34
